Goal: Task Accomplishment & Management: Manage account settings

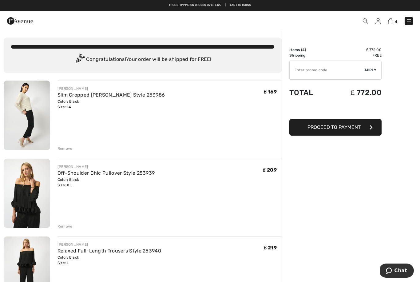
click at [375, 26] on div "4 Checkout" at bounding box center [297, 21] width 242 height 13
click at [377, 22] on img at bounding box center [378, 21] width 5 height 6
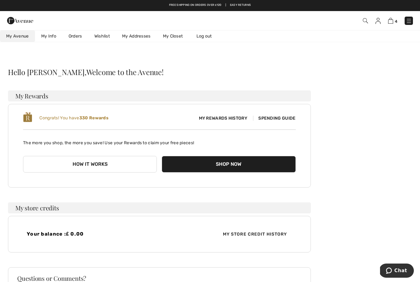
click at [104, 37] on link "Wishlist" at bounding box center [102, 35] width 28 height 11
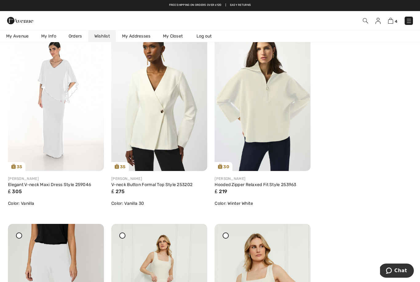
scroll to position [890, 0]
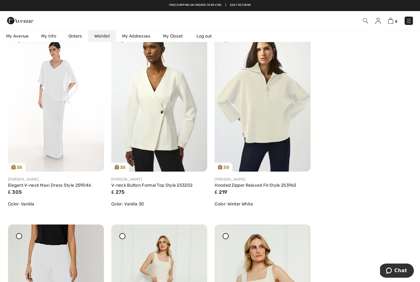
click at [276, 116] on img at bounding box center [263, 100] width 96 height 144
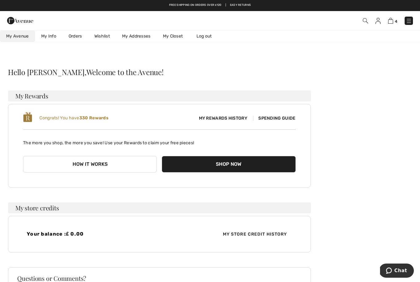
click at [109, 37] on link "Wishlist" at bounding box center [102, 35] width 28 height 11
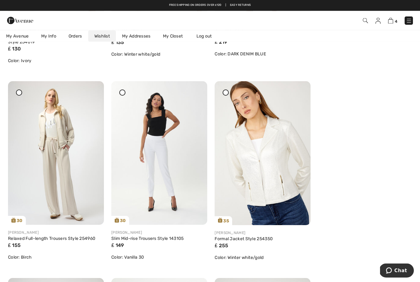
scroll to position [1834, 0]
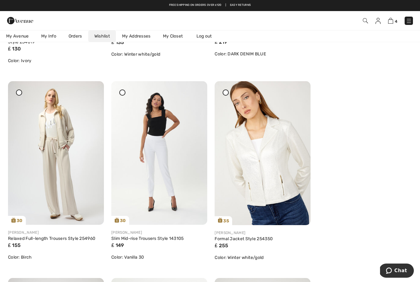
click at [288, 190] on img at bounding box center [263, 153] width 96 height 144
